Goal: Transaction & Acquisition: Purchase product/service

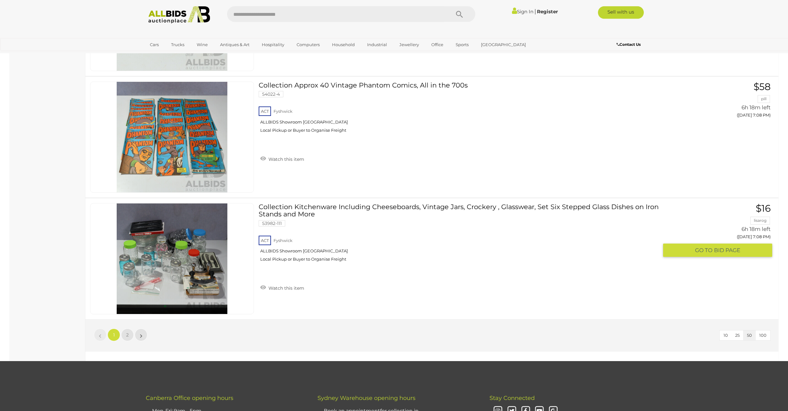
scroll to position [5932, 0]
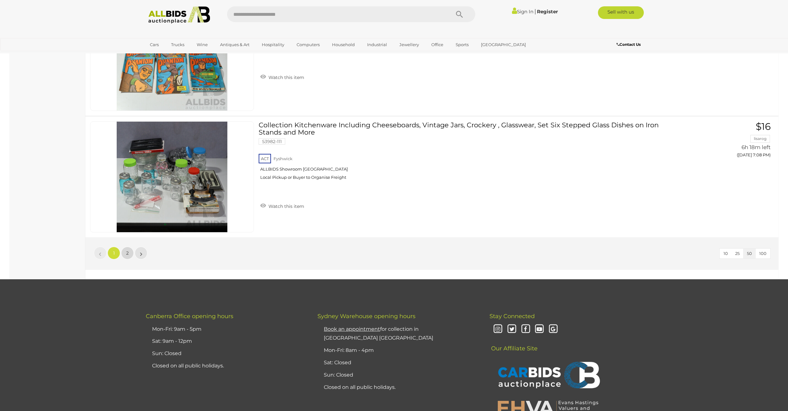
click at [127, 251] on span "2" at bounding box center [127, 253] width 3 height 6
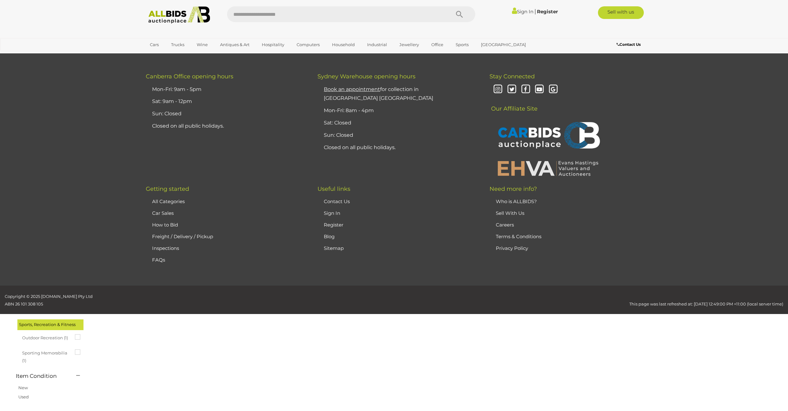
scroll to position [22, 0]
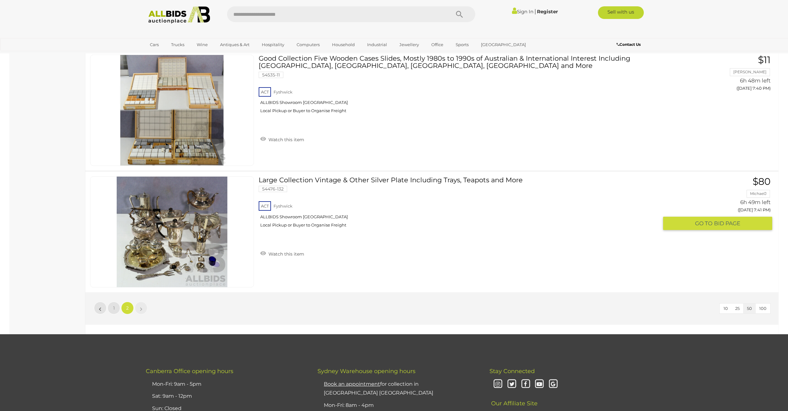
scroll to position [3955, 0]
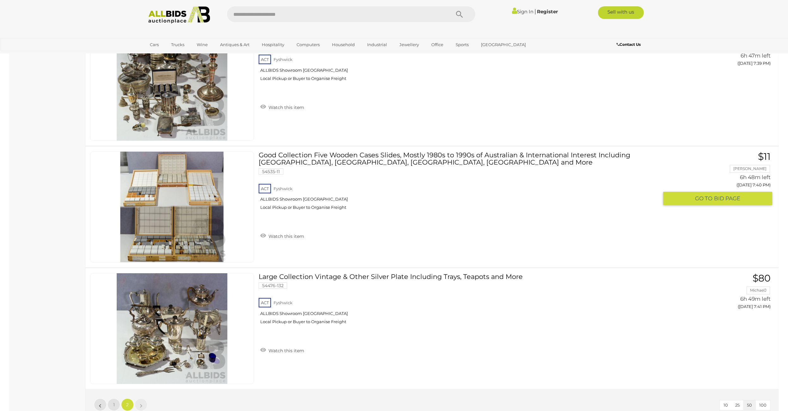
click at [185, 205] on link at bounding box center [172, 206] width 164 height 111
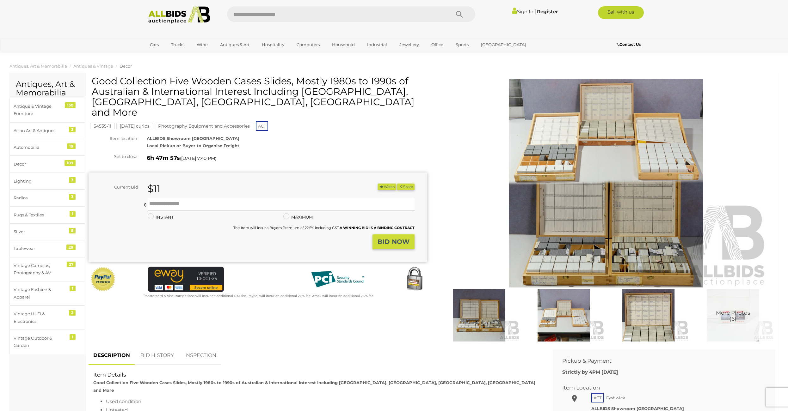
click at [586, 197] on img at bounding box center [606, 183] width 324 height 209
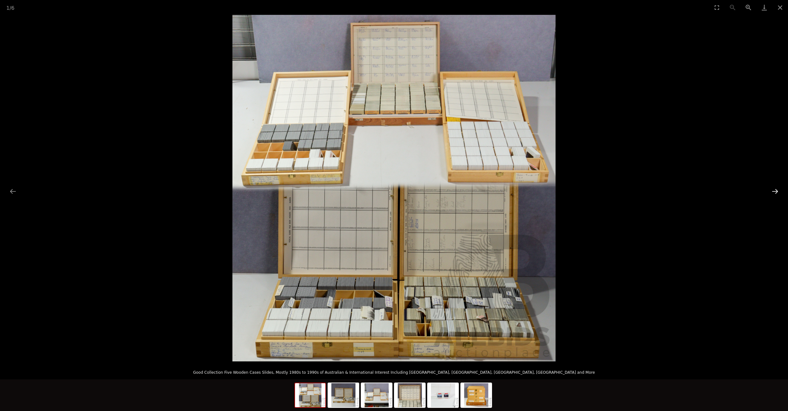
click at [773, 190] on button "Next slide" at bounding box center [774, 191] width 13 height 12
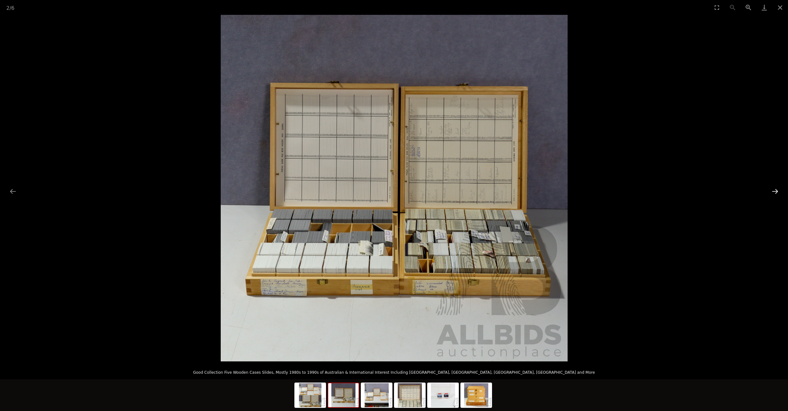
click at [773, 190] on button "Next slide" at bounding box center [774, 191] width 13 height 12
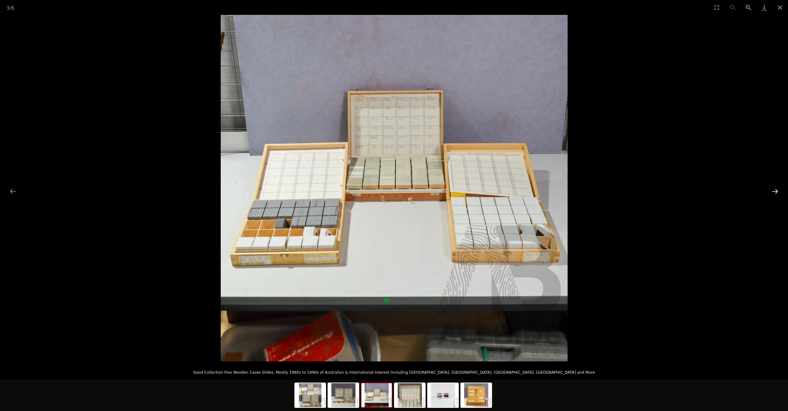
click at [773, 190] on button "Next slide" at bounding box center [774, 191] width 13 height 12
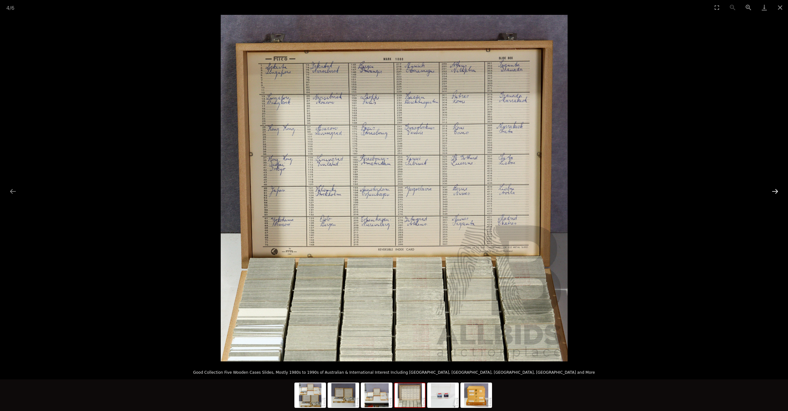
click at [773, 190] on button "Next slide" at bounding box center [774, 191] width 13 height 12
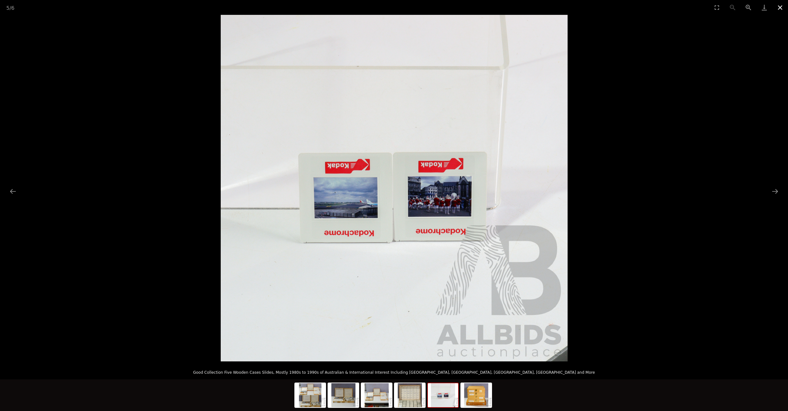
click at [784, 5] on button "Close gallery" at bounding box center [780, 7] width 16 height 15
